Goal: Information Seeking & Learning: Learn about a topic

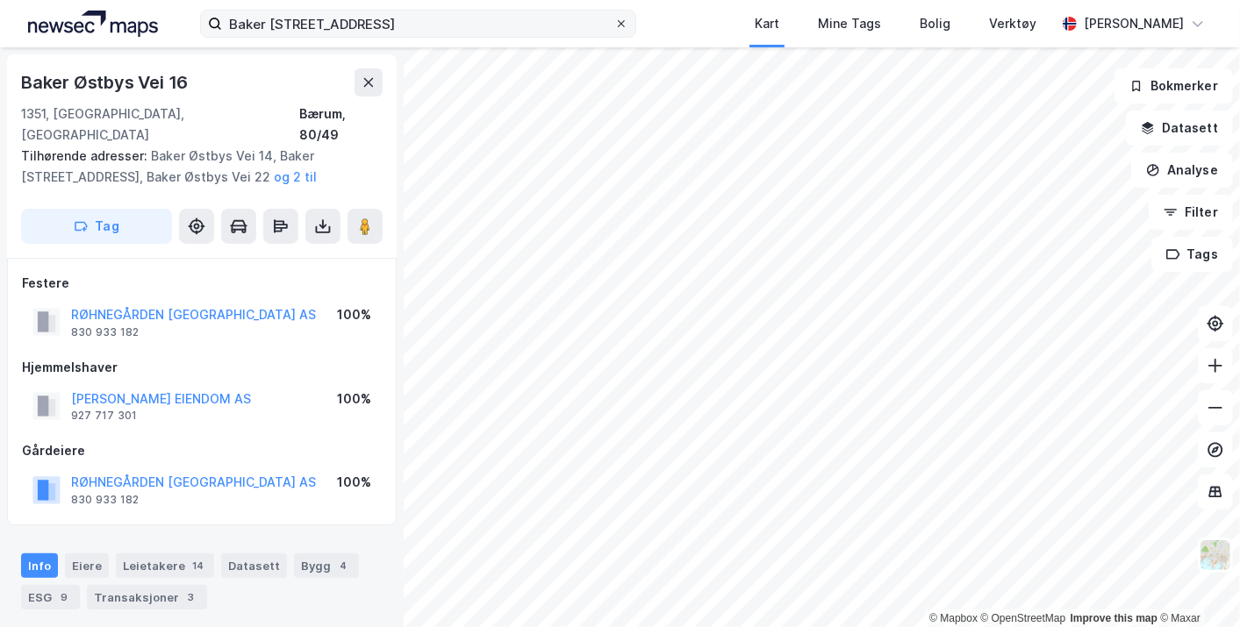
click at [626, 27] on icon at bounding box center [621, 23] width 11 height 11
click at [613, 27] on input "Baker [STREET_ADDRESS]" at bounding box center [417, 24] width 391 height 26
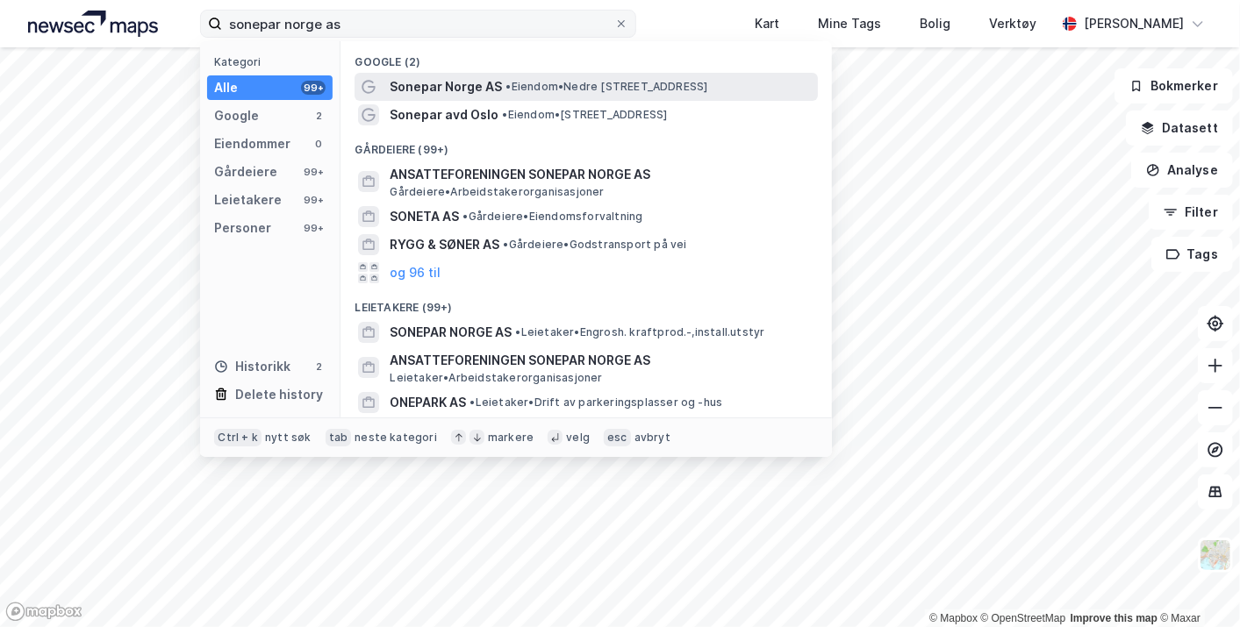
click at [536, 78] on div "Sonepar Norge AS • Eiendom • Nedre [STREET_ADDRESS]" at bounding box center [602, 86] width 425 height 21
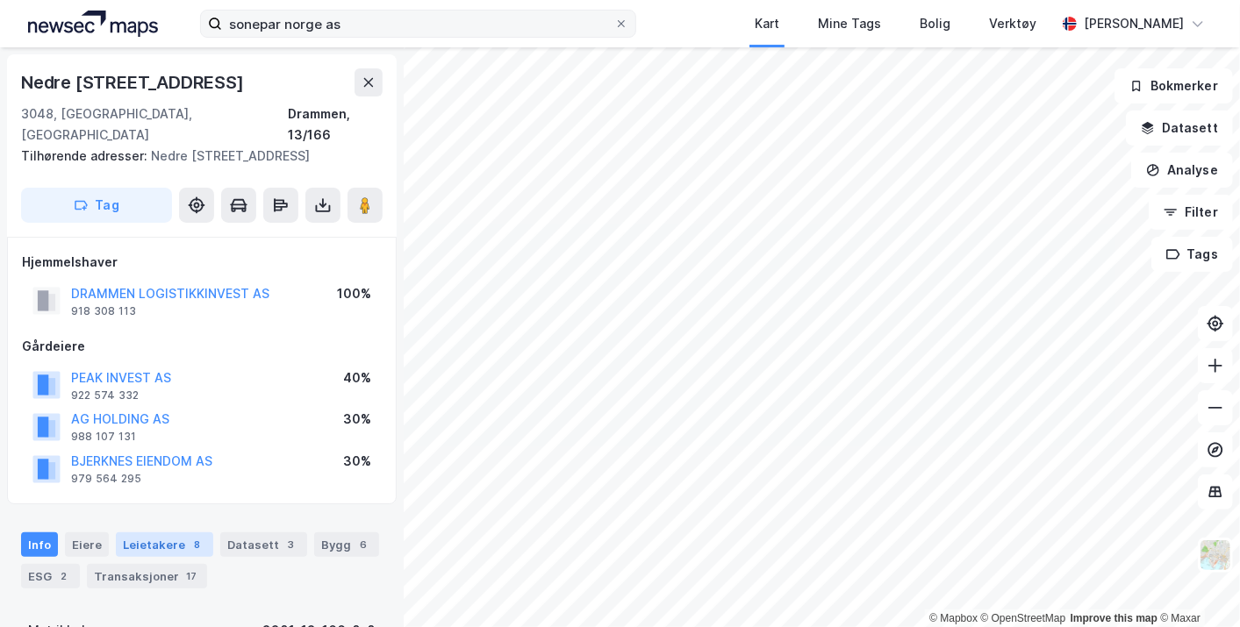
click at [189, 536] on div "8" at bounding box center [198, 545] width 18 height 18
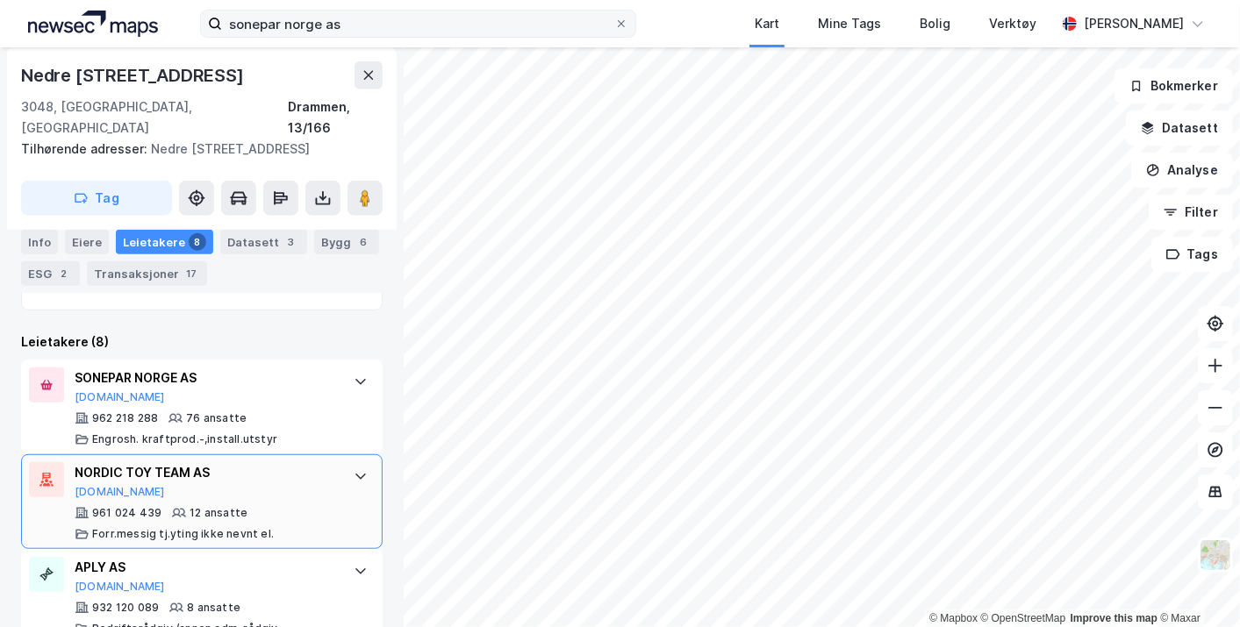
scroll to position [540, 0]
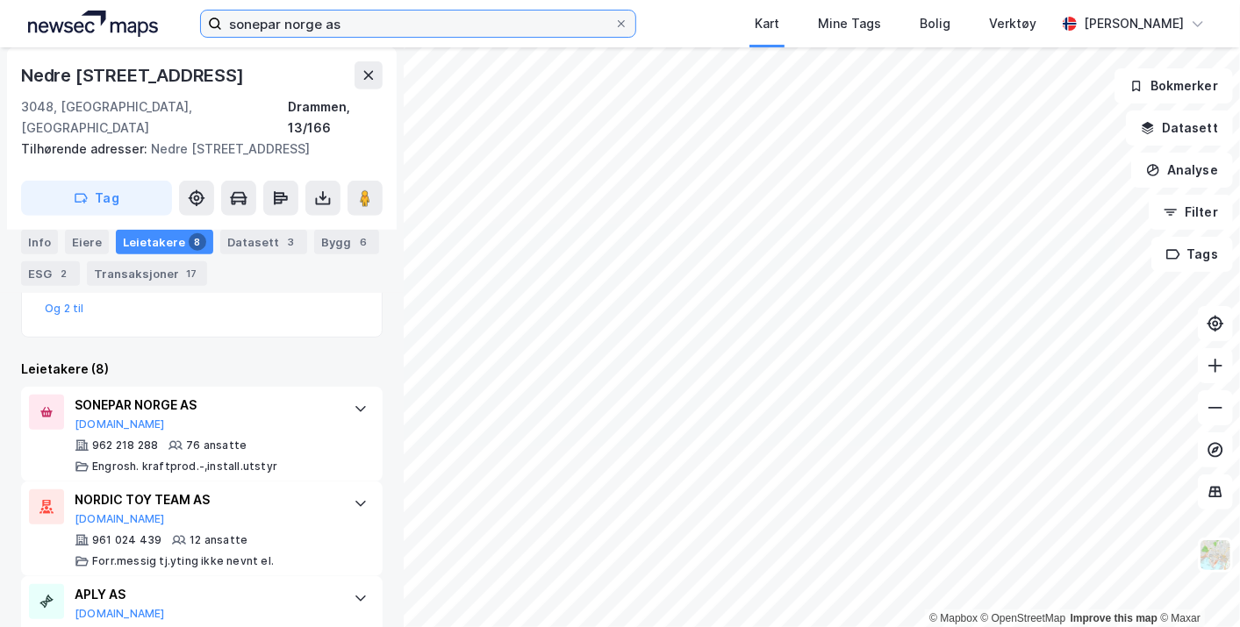
click at [388, 25] on input "sonepar norge as" at bounding box center [417, 24] width 391 height 26
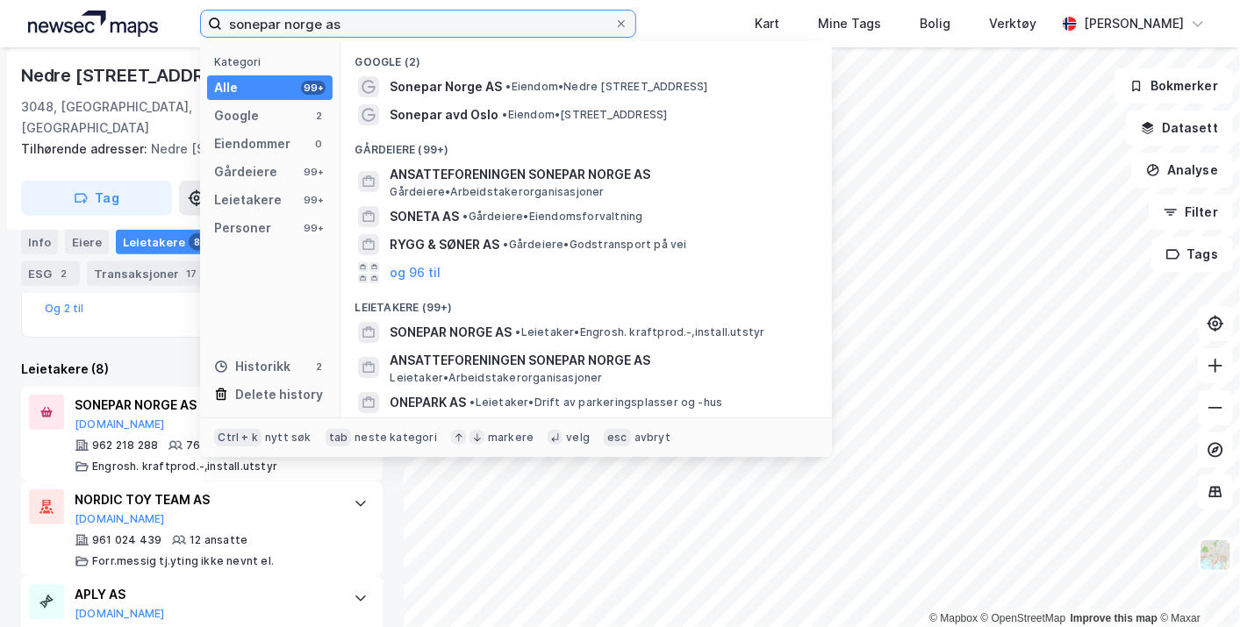
click at [388, 25] on input "sonepar norge as" at bounding box center [417, 24] width 391 height 26
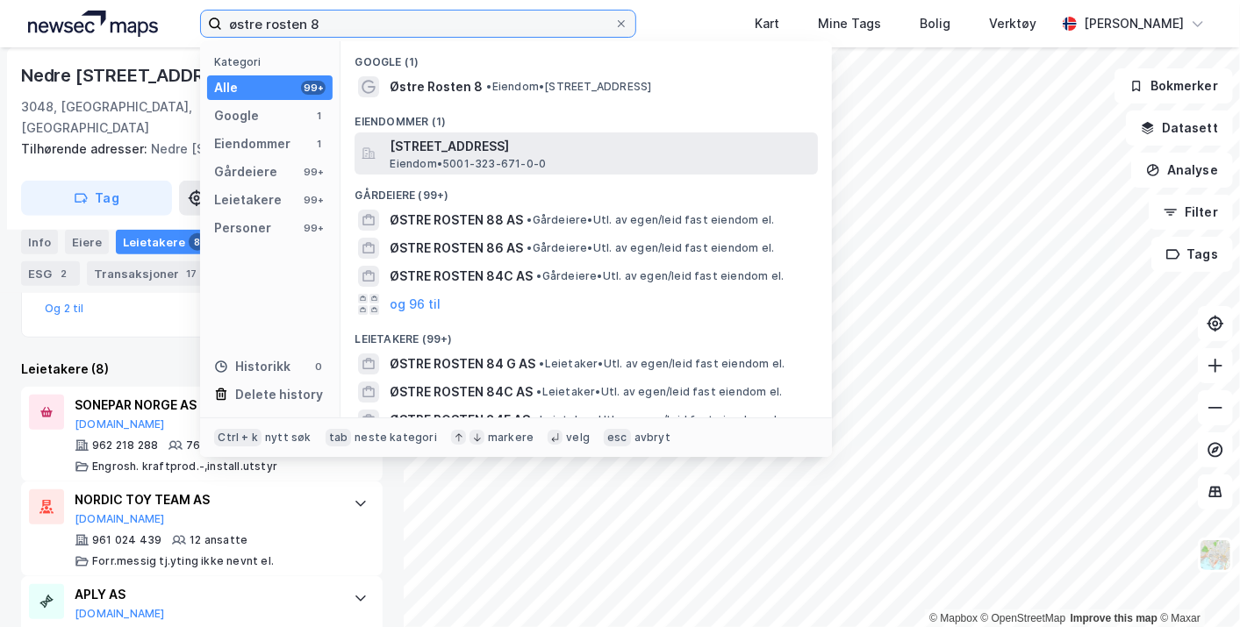
type input "østre rosten 8"
click at [550, 146] on span "[STREET_ADDRESS]" at bounding box center [600, 146] width 421 height 21
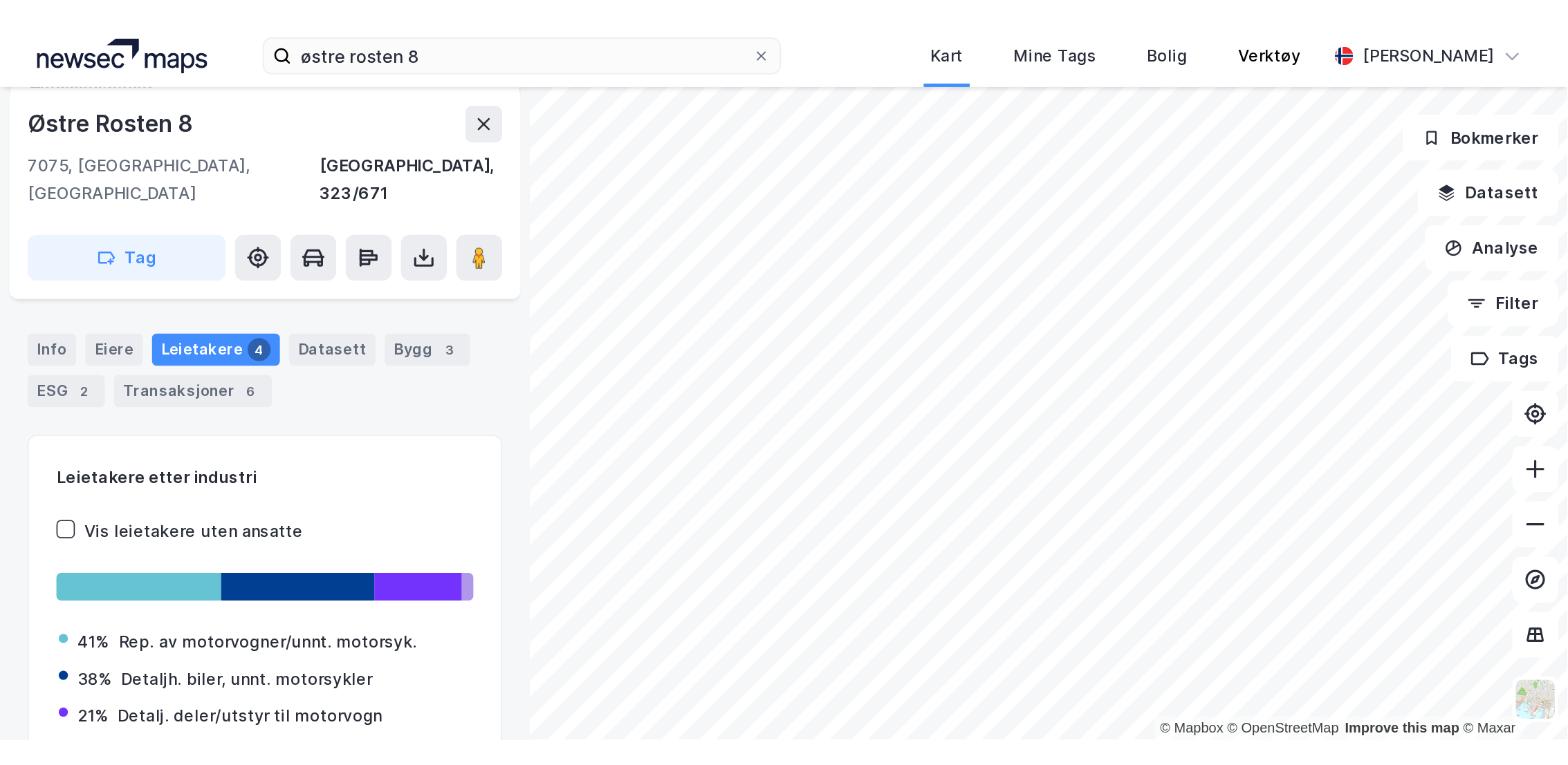
scroll to position [152, 0]
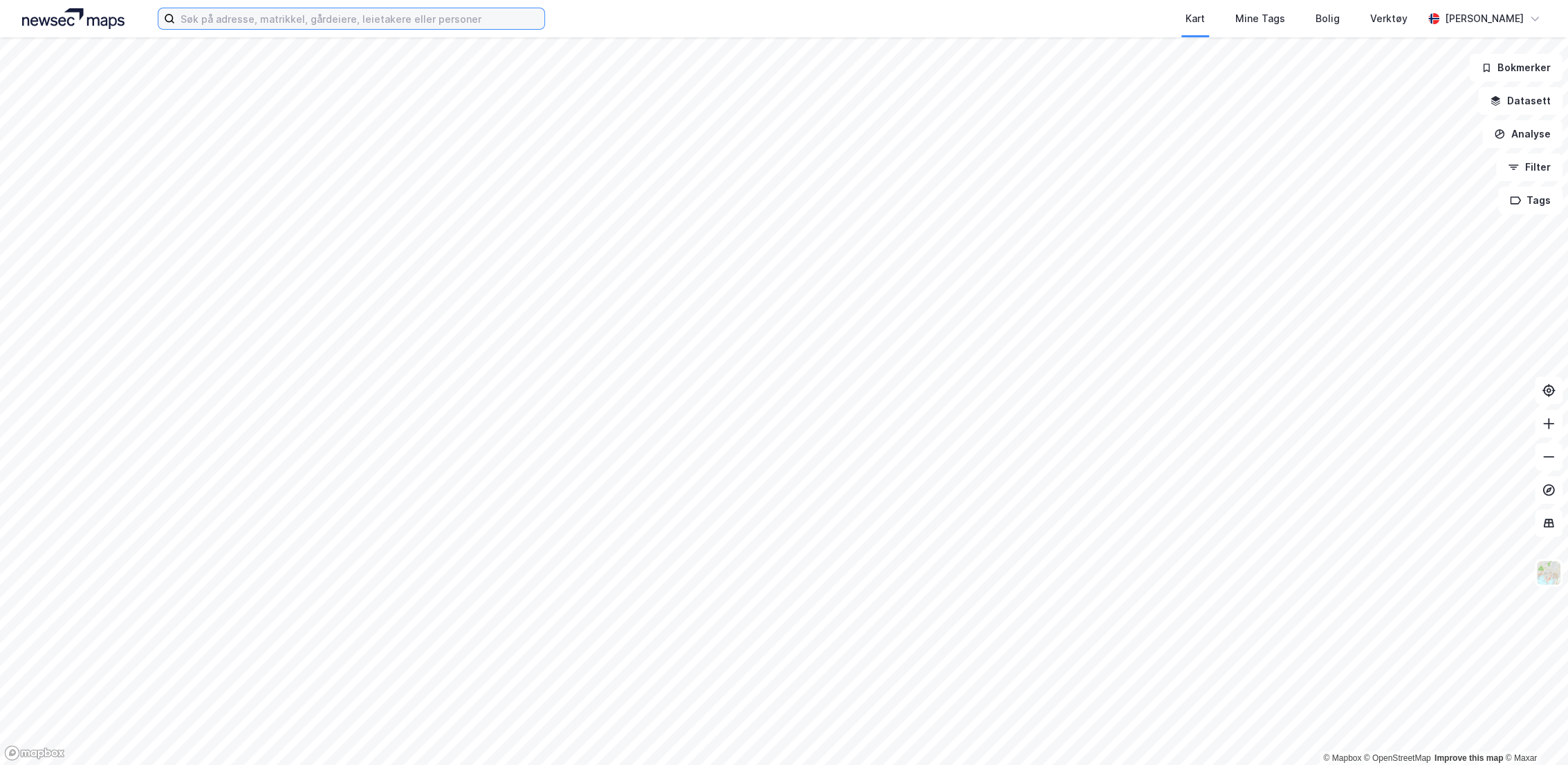
click at [326, 28] on input at bounding box center [359, 19] width 369 height 20
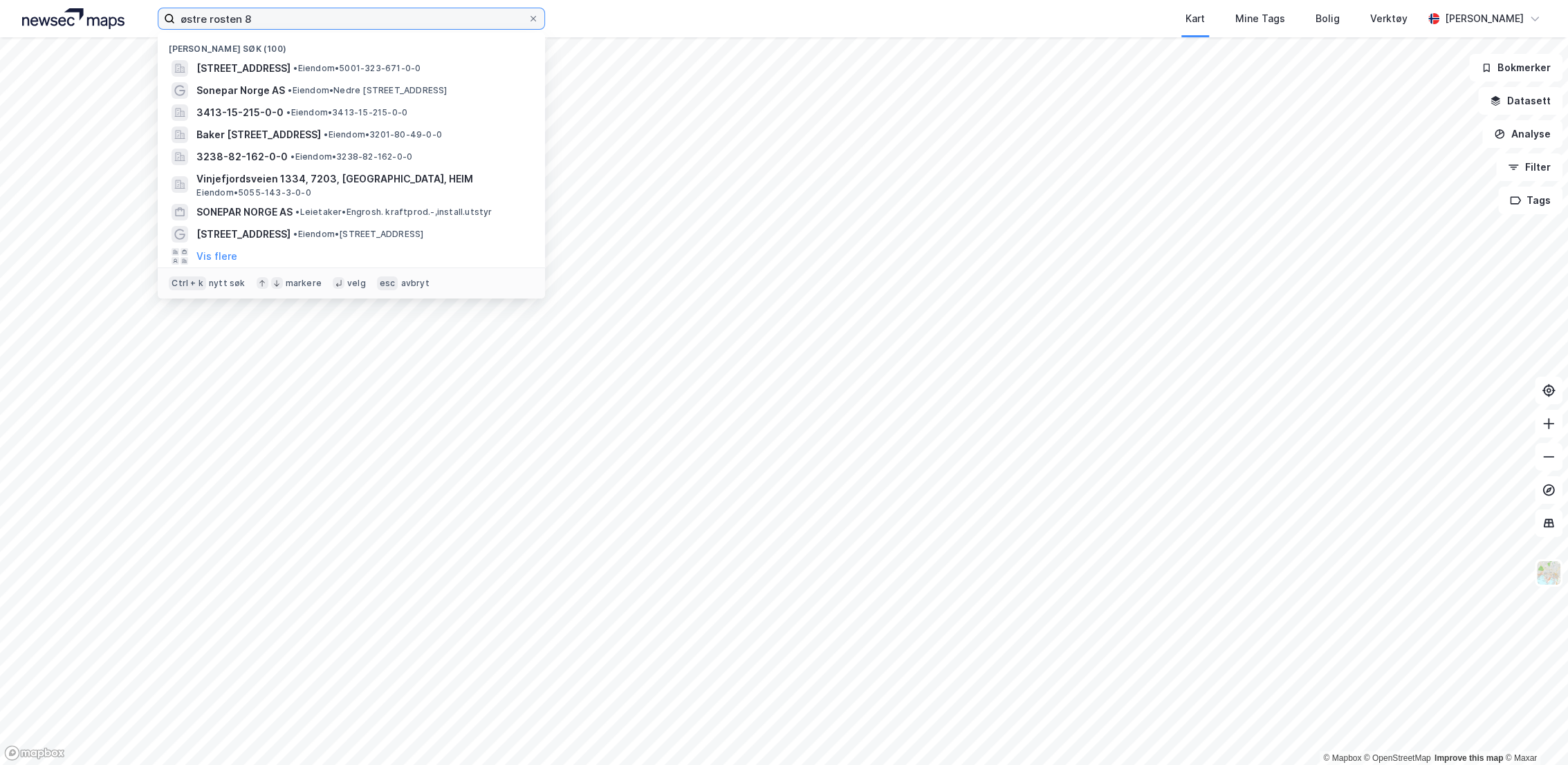
type input "østre rosten 8"
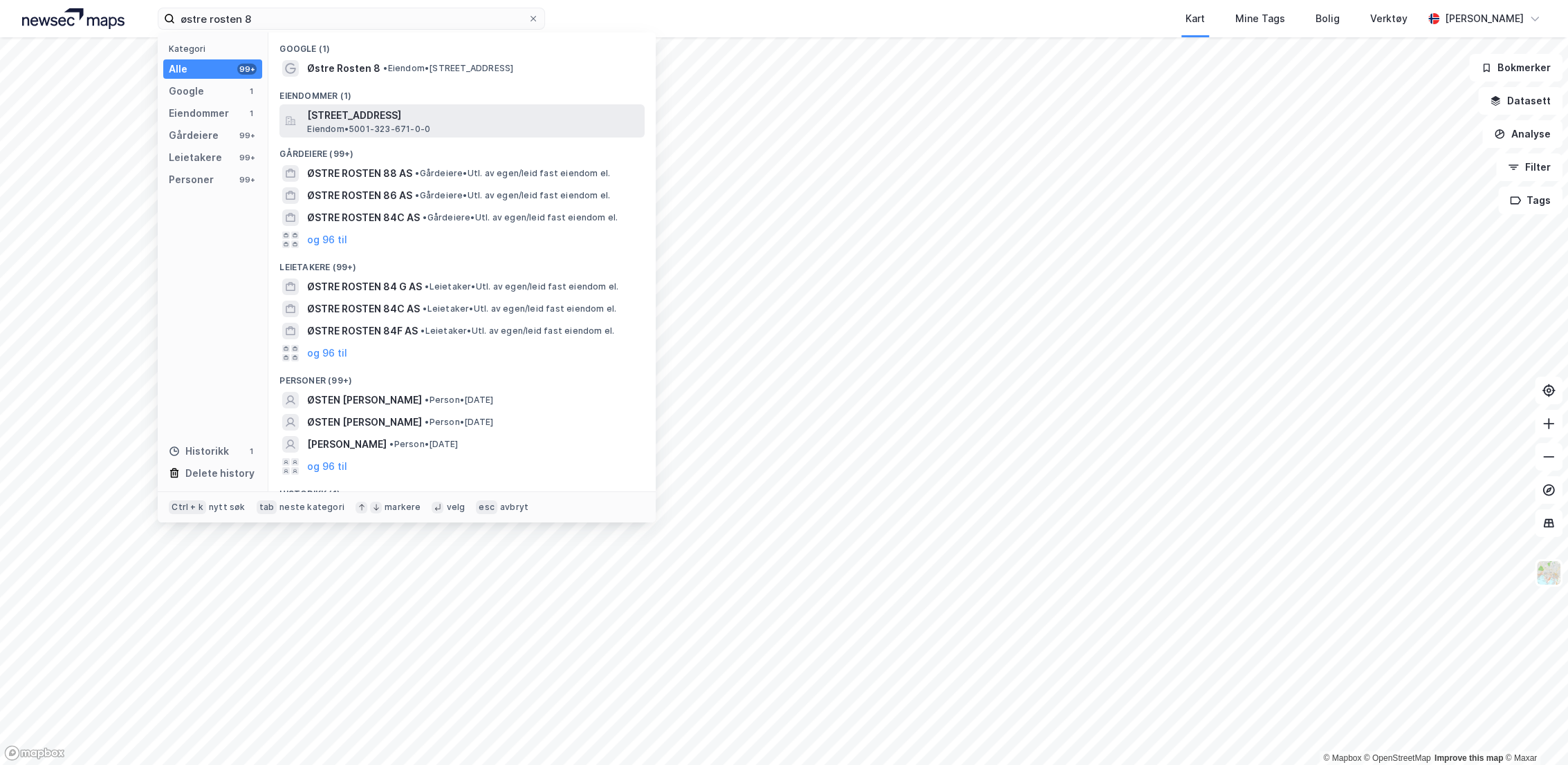
click at [378, 121] on span "[STREET_ADDRESS]" at bounding box center [473, 115] width 332 height 17
